Goal: Task Accomplishment & Management: Use online tool/utility

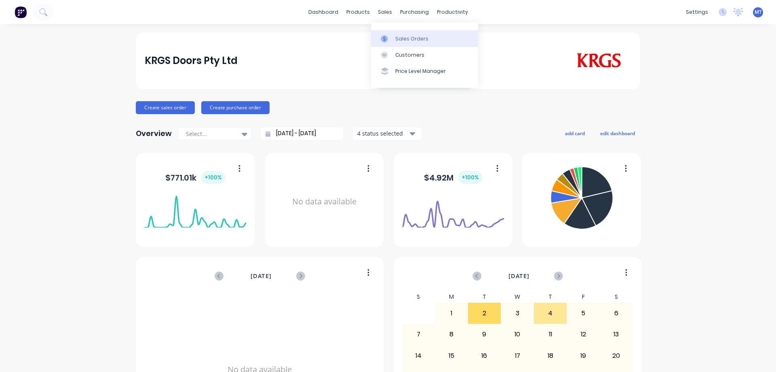
click at [395, 42] on div "Sales Orders" at bounding box center [411, 38] width 33 height 7
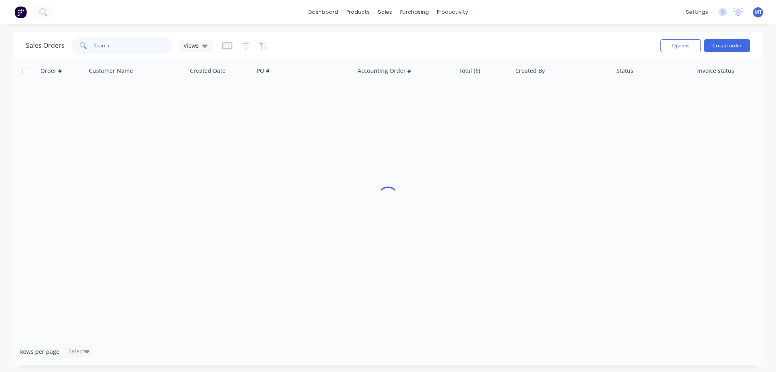
click at [129, 49] on input "text" at bounding box center [133, 46] width 79 height 16
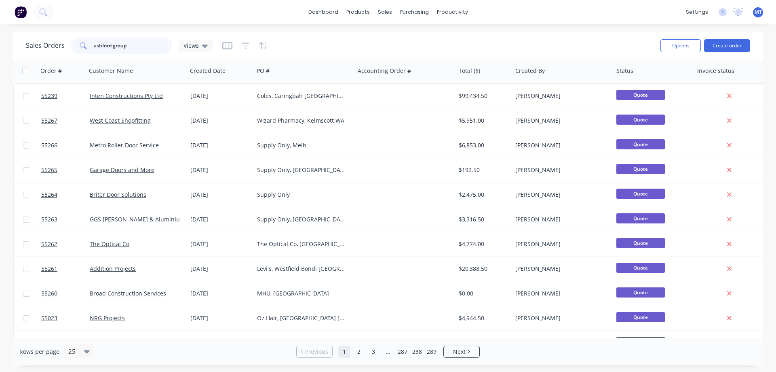
type input "ashford group"
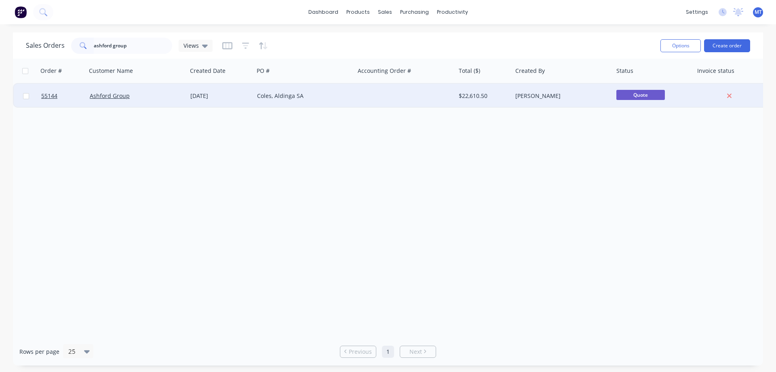
click at [430, 90] on div at bounding box center [405, 96] width 101 height 24
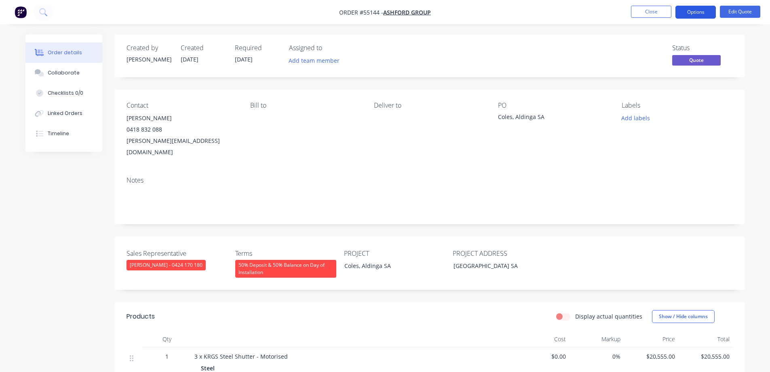
click at [705, 14] on button "Options" at bounding box center [696, 12] width 40 height 13
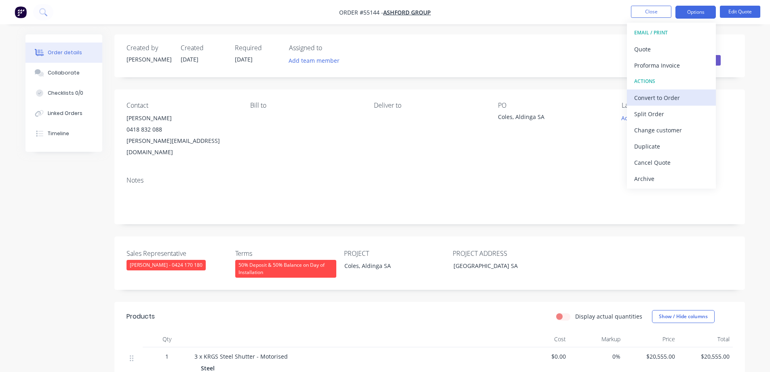
click at [661, 98] on div "Convert to Order" at bounding box center [671, 98] width 74 height 12
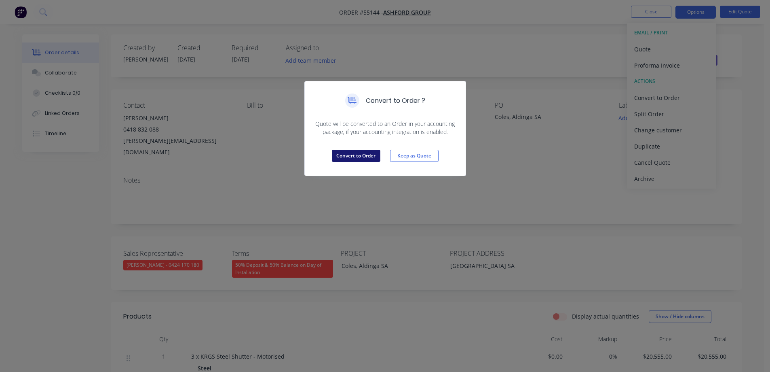
click at [365, 156] on button "Convert to Order" at bounding box center [356, 156] width 49 height 12
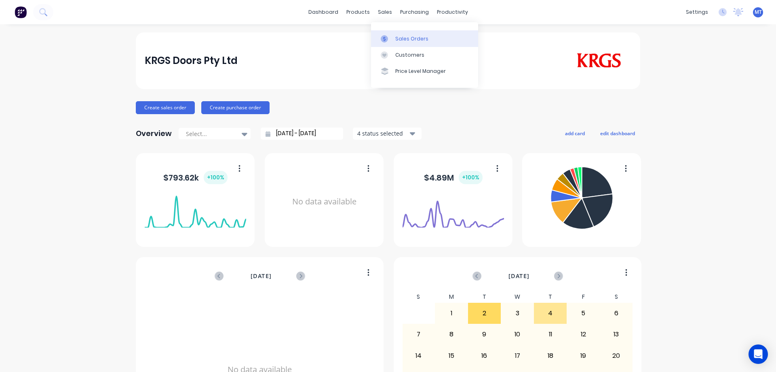
click at [387, 46] on link "Sales Orders" at bounding box center [424, 38] width 107 height 16
